Goal: Transaction & Acquisition: Purchase product/service

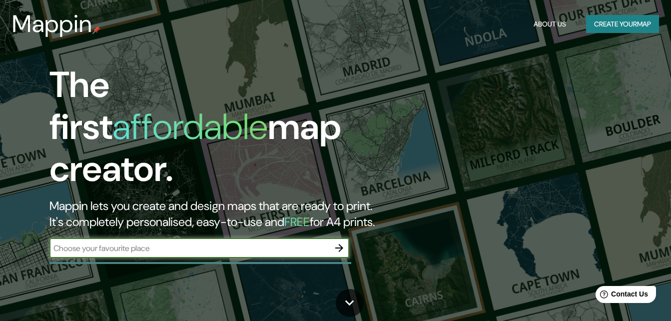
click at [307, 242] on input "text" at bounding box center [189, 247] width 280 height 11
click at [69, 242] on input "text" at bounding box center [189, 247] width 280 height 11
type input "[GEOGRAPHIC_DATA]"
click at [337, 242] on icon "button" at bounding box center [339, 248] width 12 height 12
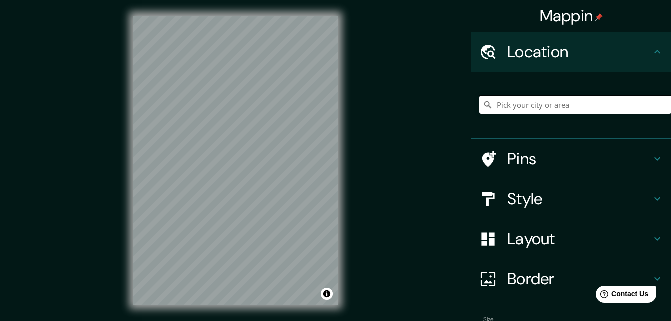
click at [530, 105] on input "Pick your city or area" at bounding box center [575, 105] width 192 height 18
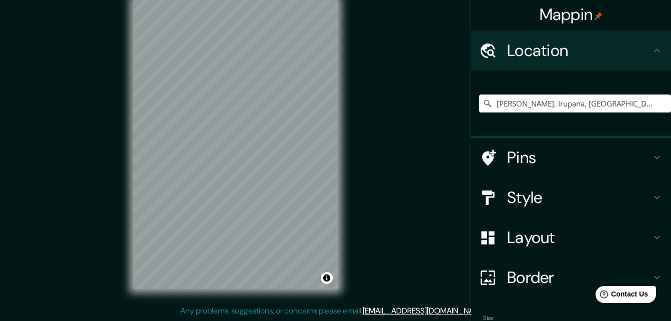
scroll to position [61, 0]
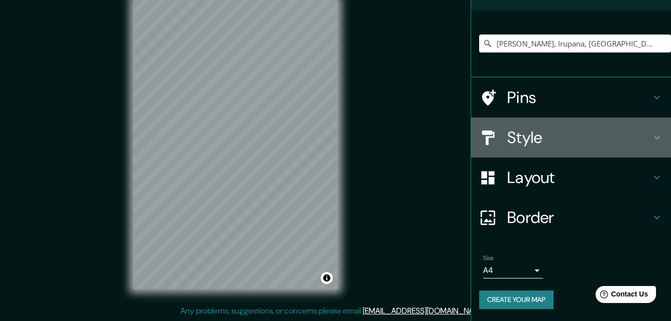
click at [531, 133] on h4 "Style" at bounding box center [579, 137] width 144 height 20
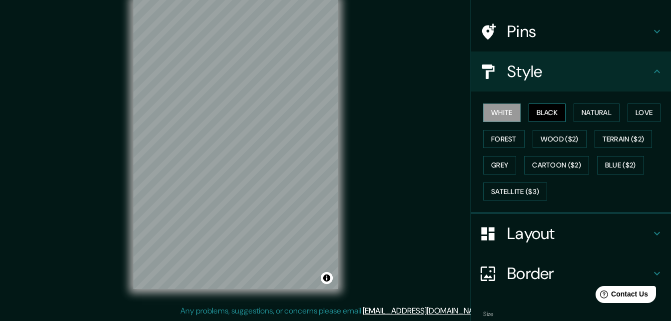
click at [541, 111] on button "Black" at bounding box center [547, 112] width 37 height 18
click at [516, 29] on h4 "Pins" at bounding box center [579, 31] width 144 height 20
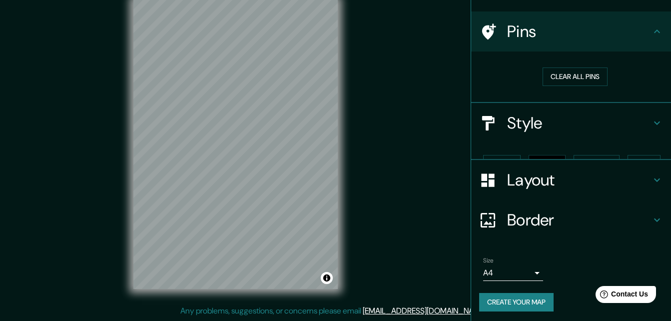
scroll to position [46, 0]
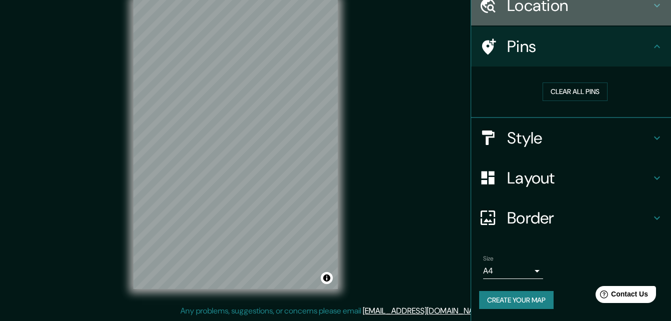
click at [533, 3] on h4 "Location" at bounding box center [579, 6] width 144 height 20
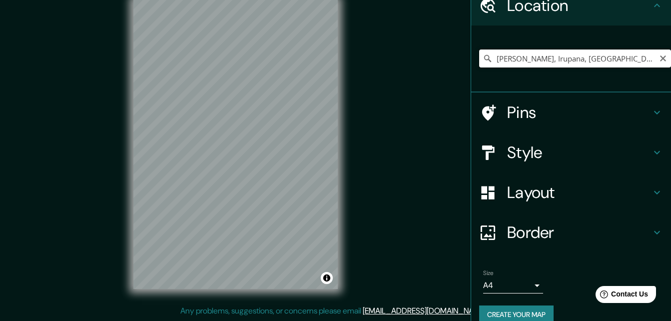
click at [644, 58] on input "[PERSON_NAME], Irupana, [GEOGRAPHIC_DATA], [GEOGRAPHIC_DATA]" at bounding box center [575, 58] width 192 height 18
click at [592, 61] on input "[GEOGRAPHIC_DATA], [GEOGRAPHIC_DATA], [GEOGRAPHIC_DATA]" at bounding box center [575, 58] width 192 height 18
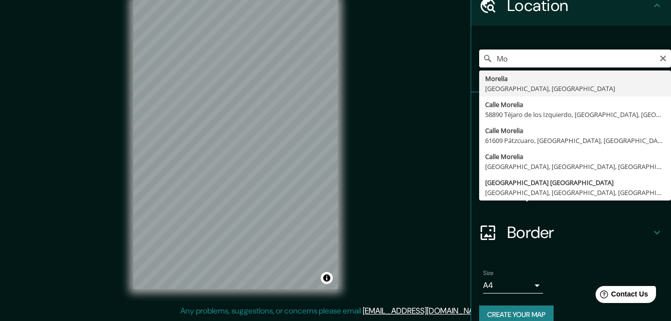
type input "M"
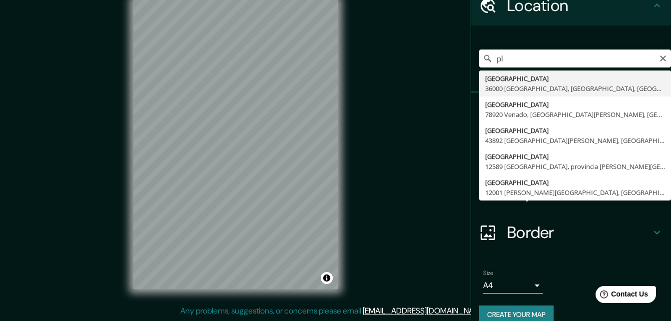
type input "p"
type input "a"
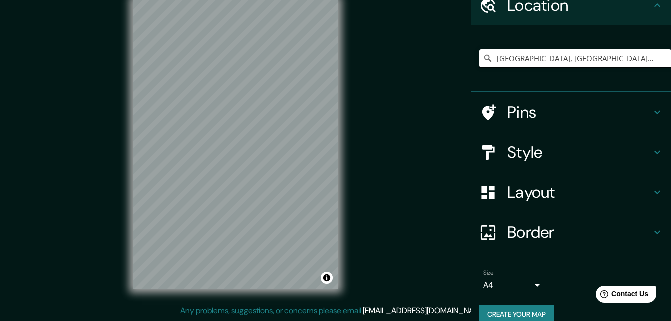
type input "[GEOGRAPHIC_DATA], [GEOGRAPHIC_DATA], [GEOGRAPHIC_DATA]"
click at [520, 159] on h4 "Style" at bounding box center [579, 152] width 144 height 20
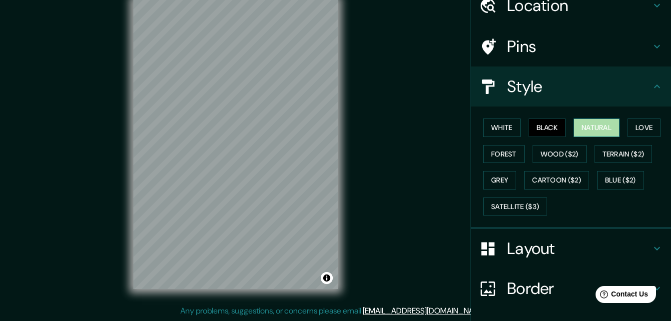
click at [590, 126] on button "Natural" at bounding box center [597, 127] width 46 height 18
click at [644, 124] on button "Love" at bounding box center [644, 127] width 33 height 18
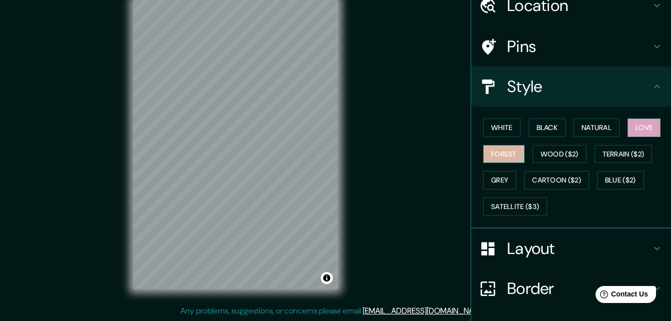
click at [511, 151] on button "Forest" at bounding box center [503, 154] width 41 height 18
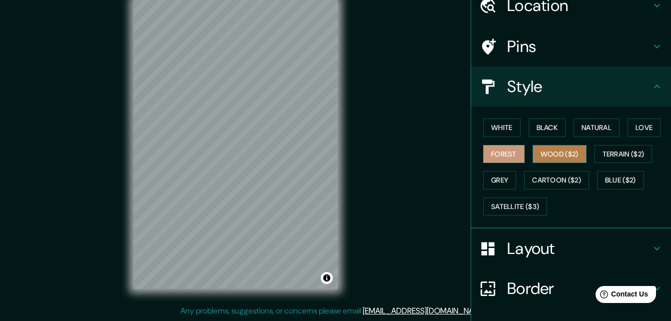
click at [556, 146] on button "Wood ($2)" at bounding box center [560, 154] width 54 height 18
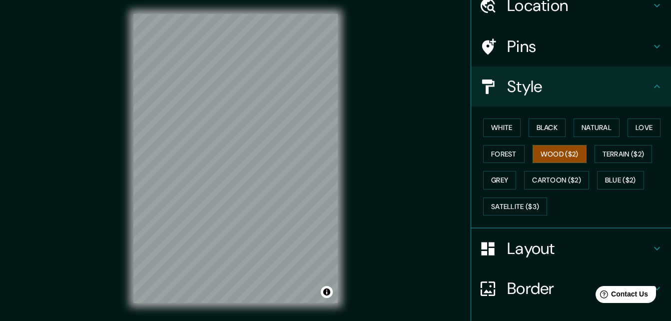
scroll to position [0, 0]
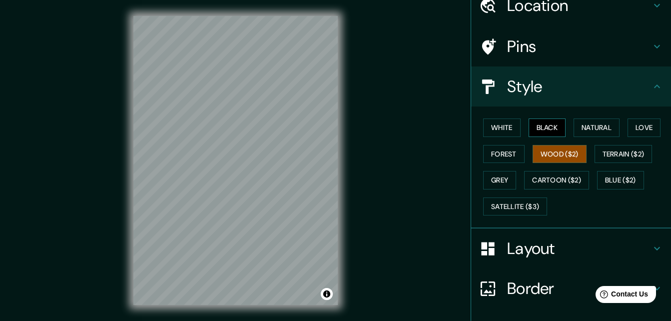
click at [539, 132] on button "Black" at bounding box center [547, 127] width 37 height 18
click at [499, 123] on button "White" at bounding box center [501, 127] width 37 height 18
click at [547, 130] on button "Black" at bounding box center [547, 127] width 37 height 18
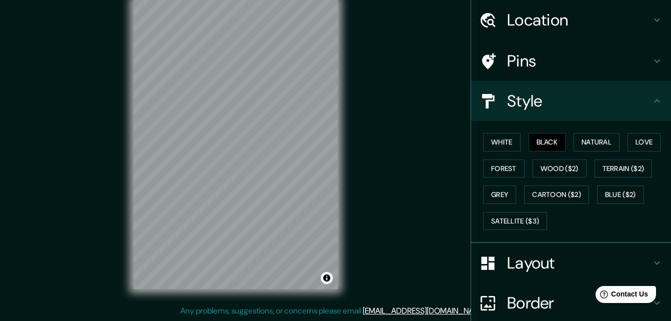
scroll to position [50, 0]
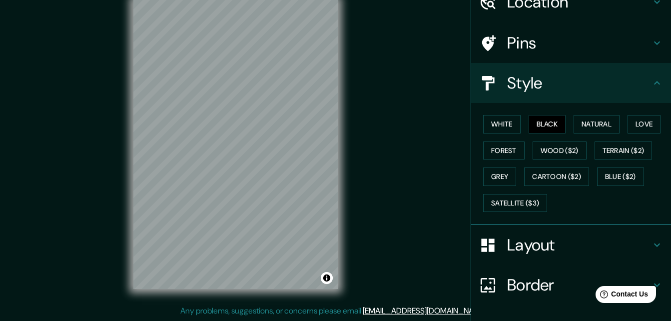
click at [409, 188] on div "Mappin Location [GEOGRAPHIC_DATA], [GEOGRAPHIC_DATA], [GEOGRAPHIC_DATA] [GEOGRA…" at bounding box center [335, 152] width 671 height 337
